Goal: Check status: Check status

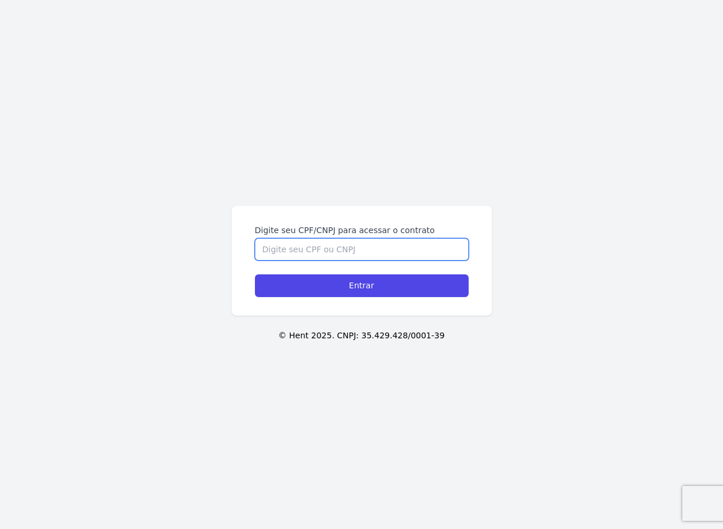
click at [311, 247] on input "Digite seu CPF/CNPJ para acessar o contrato" at bounding box center [362, 249] width 214 height 22
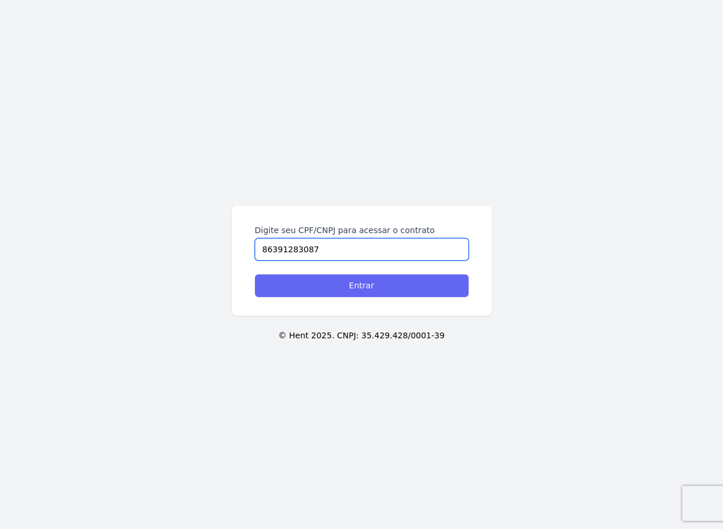
type input "86391283087"
click at [314, 292] on input "Entrar" at bounding box center [362, 285] width 214 height 23
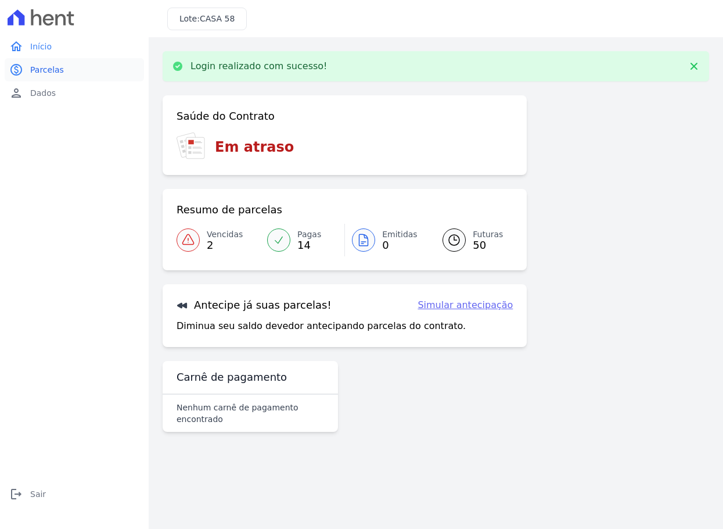
click at [41, 78] on link "paid Parcelas" at bounding box center [74, 69] width 139 height 23
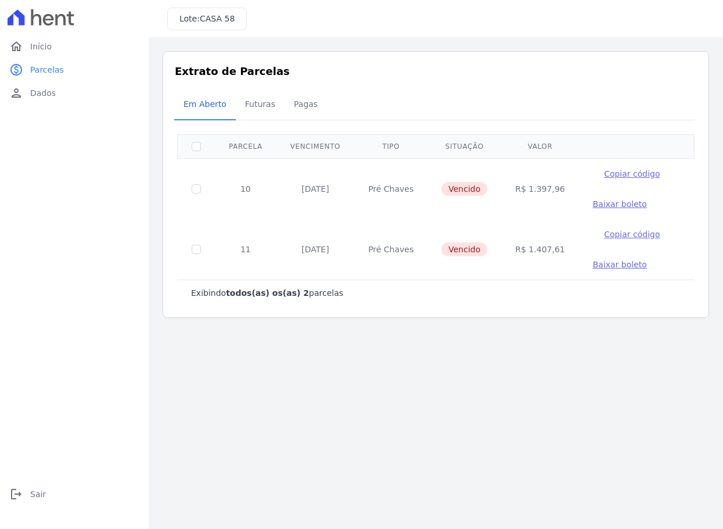
click at [245, 295] on b "todos(as) os(as) 2" at bounding box center [267, 292] width 83 height 9
click at [253, 106] on span "Futuras" at bounding box center [260, 103] width 44 height 23
click at [287, 105] on span "Pagas" at bounding box center [306, 103] width 38 height 23
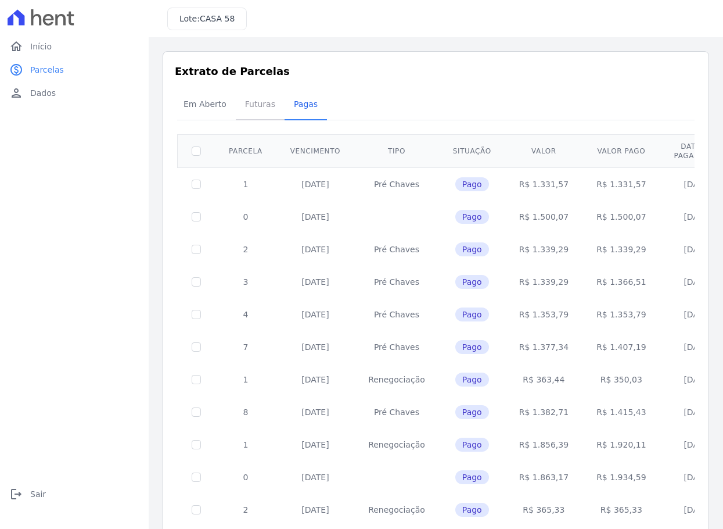
click at [242, 104] on span "Futuras" at bounding box center [260, 103] width 44 height 23
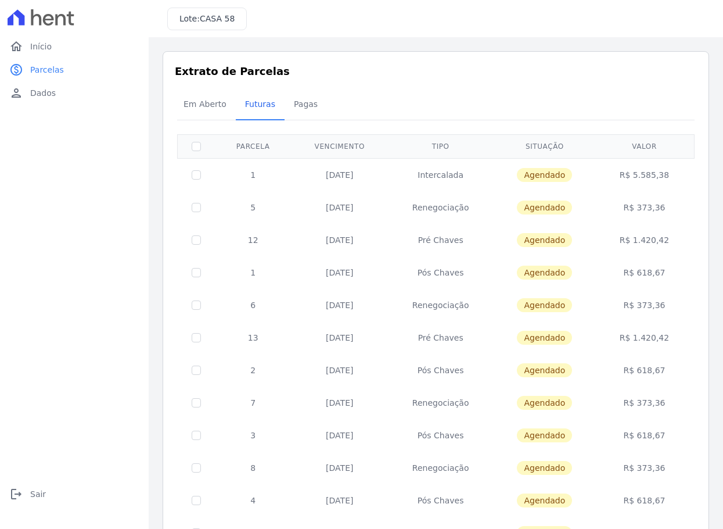
click at [635, 175] on td "R$ 5.585,38" at bounding box center [645, 174] width 96 height 33
drag, startPoint x: 666, startPoint y: 240, endPoint x: 184, endPoint y: 169, distance: 488.1
click at [184, 169] on tbody "1 [DATE] [GEOGRAPHIC_DATA] [GEOGRAPHIC_DATA] R$ 5.585,38 5 [DATE] Renegociação …" at bounding box center [436, 483] width 517 height 651
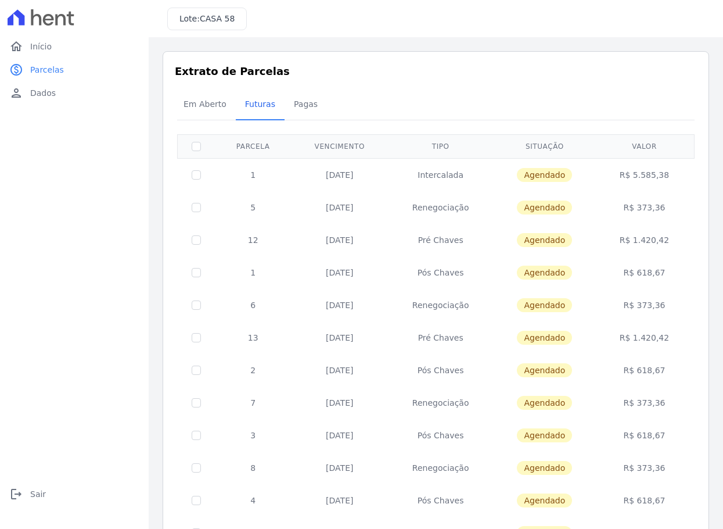
click at [433, 335] on td "Pré Chaves" at bounding box center [440, 337] width 105 height 33
drag, startPoint x: 180, startPoint y: 171, endPoint x: 675, endPoint y: 332, distance: 520.6
click at [675, 332] on tbody "1 [DATE] [GEOGRAPHIC_DATA] [GEOGRAPHIC_DATA] R$ 5.585,38 5 [DATE] Renegociação …" at bounding box center [436, 483] width 517 height 651
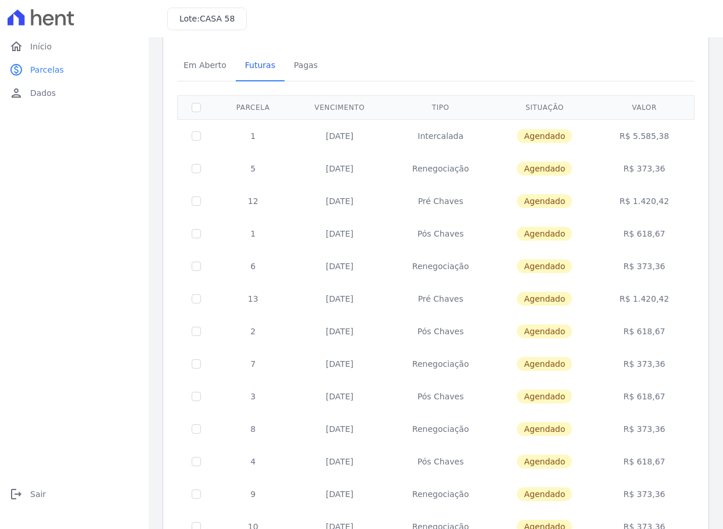
scroll to position [58, 0]
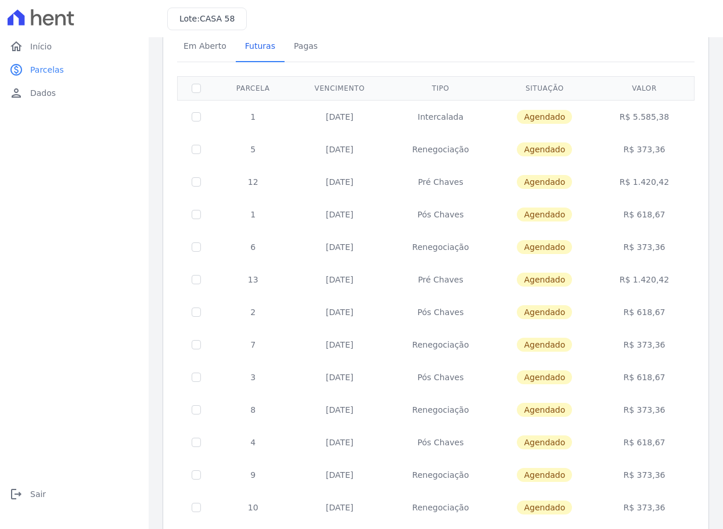
click at [549, 46] on div "Em Aberto Futuras [GEOGRAPHIC_DATA]" at bounding box center [436, 47] width 524 height 28
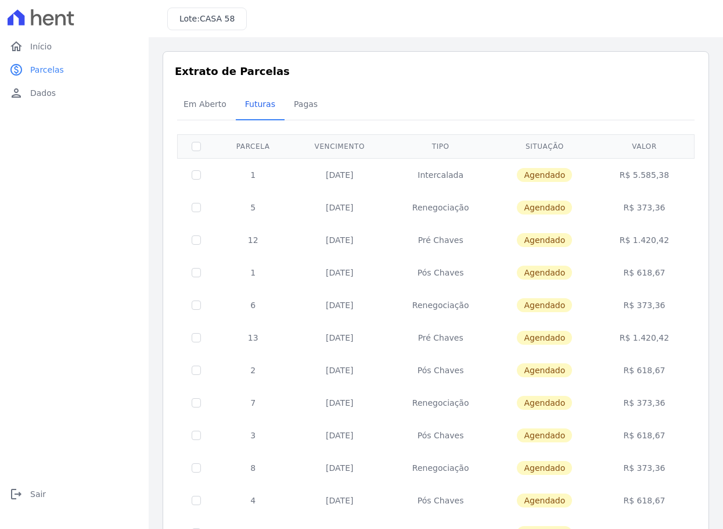
drag, startPoint x: 342, startPoint y: 271, endPoint x: 657, endPoint y: 276, distance: 315.0
click at [657, 276] on tr "1 [DATE] Pós Chaves [GEOGRAPHIC_DATA] R$ 618,67" at bounding box center [436, 272] width 517 height 33
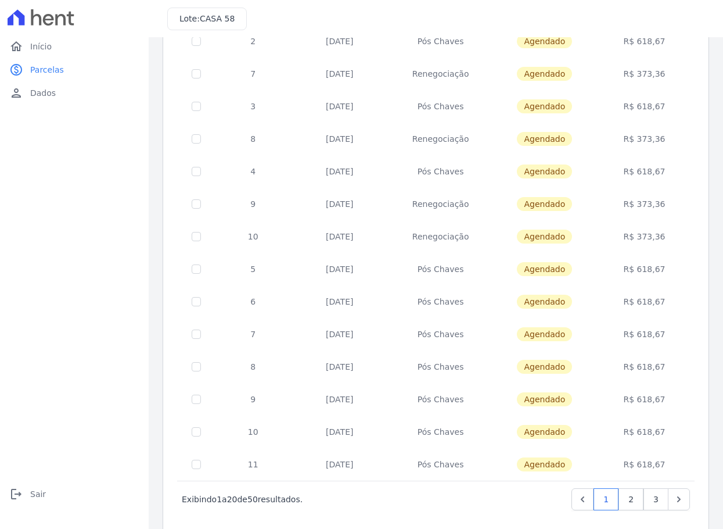
scroll to position [348, 0]
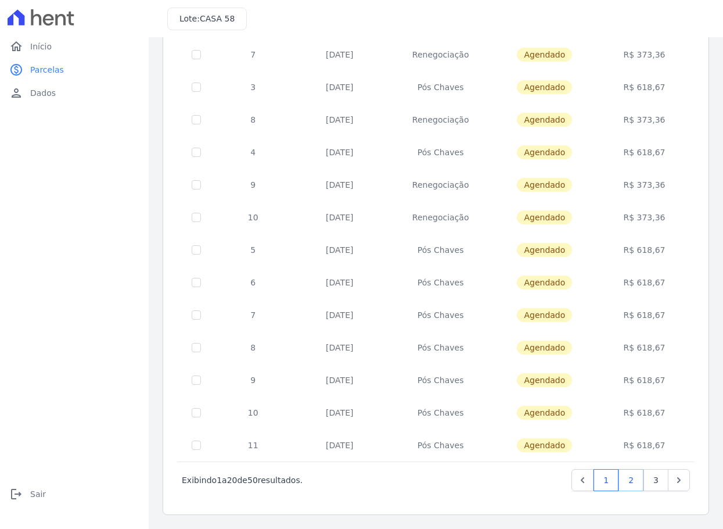
click at [620, 477] on link "2" at bounding box center [631, 480] width 25 height 22
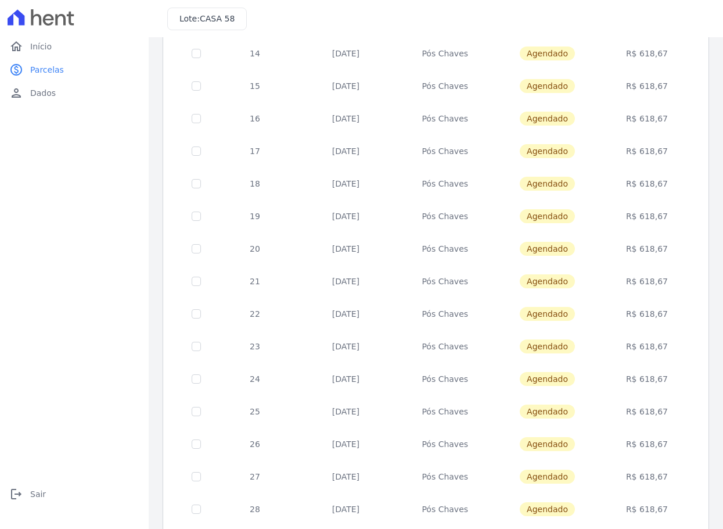
scroll to position [348, 0]
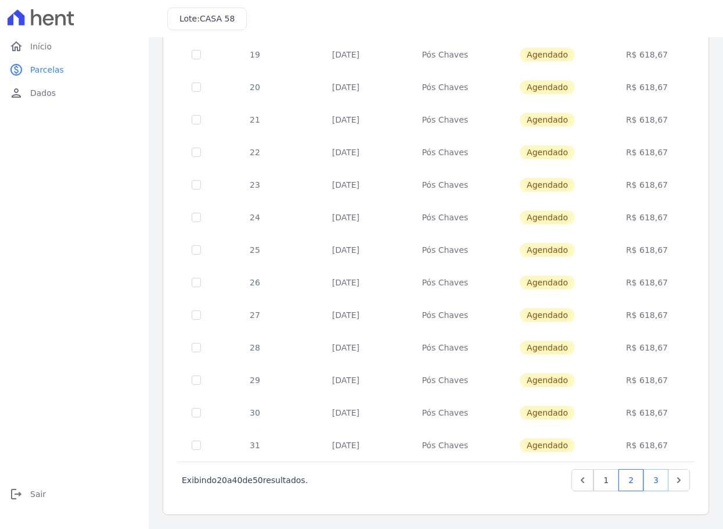
click at [644, 478] on link "3" at bounding box center [656, 480] width 25 height 22
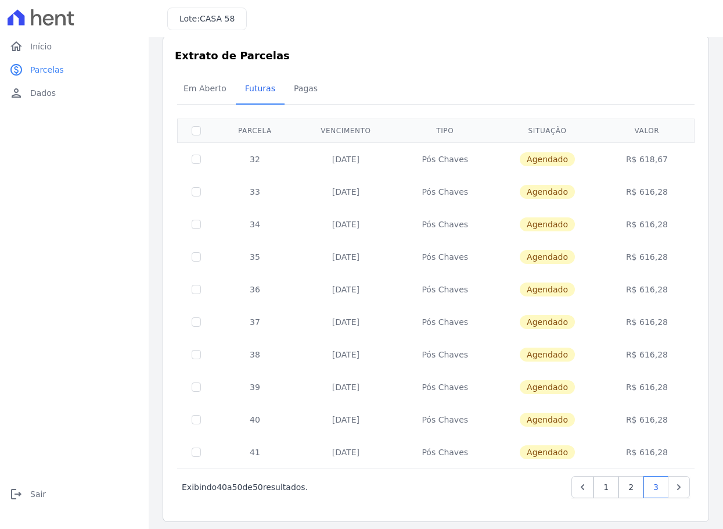
scroll to position [23, 0]
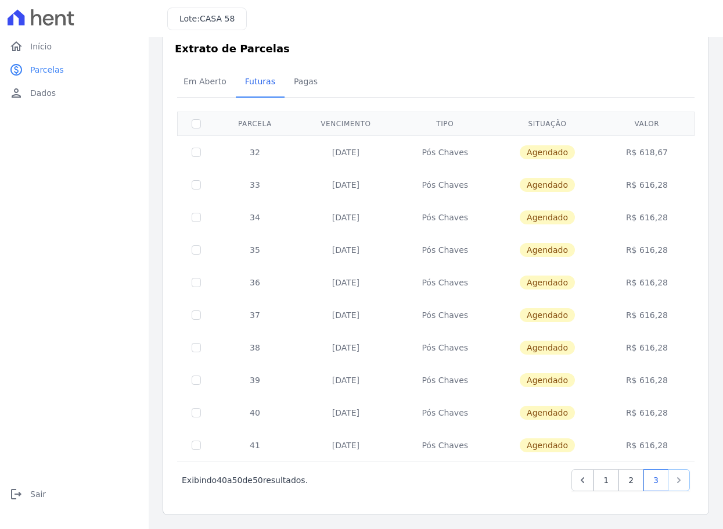
click at [673, 482] on icon "Next" at bounding box center [679, 480] width 12 height 12
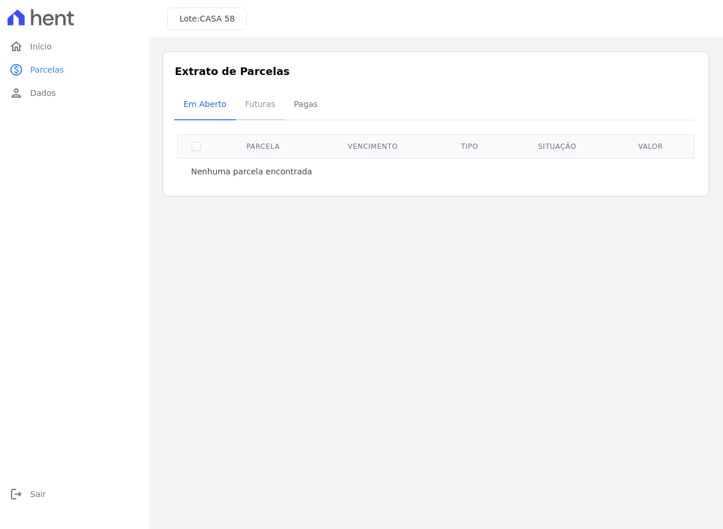
click at [252, 106] on span "Futuras" at bounding box center [260, 103] width 44 height 23
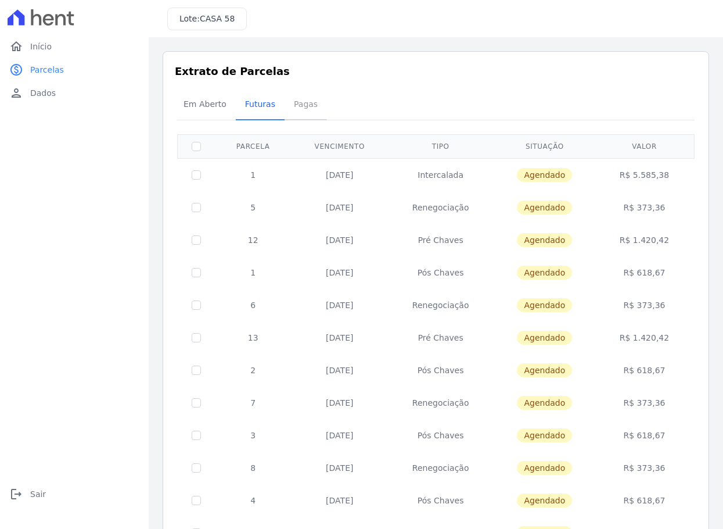
click at [291, 102] on span "Pagas" at bounding box center [306, 103] width 38 height 23
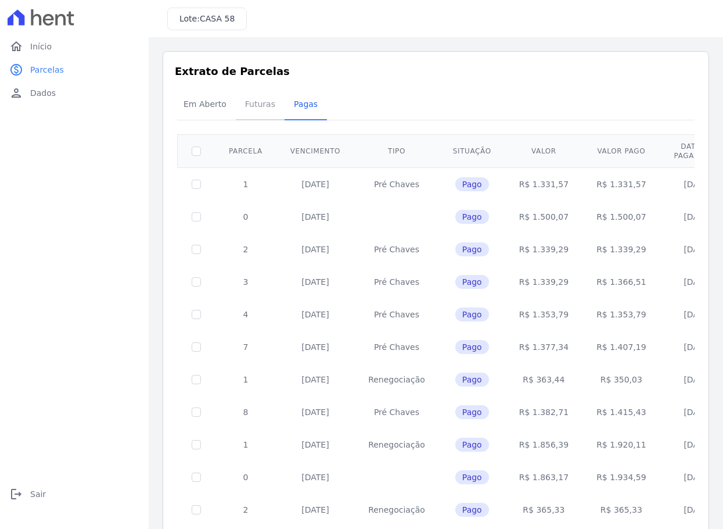
click at [257, 102] on span "Futuras" at bounding box center [260, 103] width 44 height 23
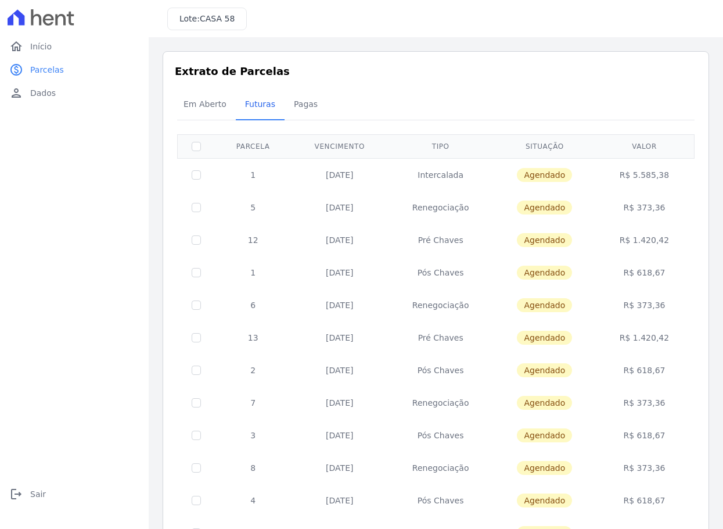
drag, startPoint x: 320, startPoint y: 371, endPoint x: 664, endPoint y: 374, distance: 344.0
click at [664, 374] on tr "2 [DATE] Pós Chaves [GEOGRAPHIC_DATA] R$ 618,67" at bounding box center [436, 370] width 517 height 33
